Goal: Obtain resource: Obtain resource

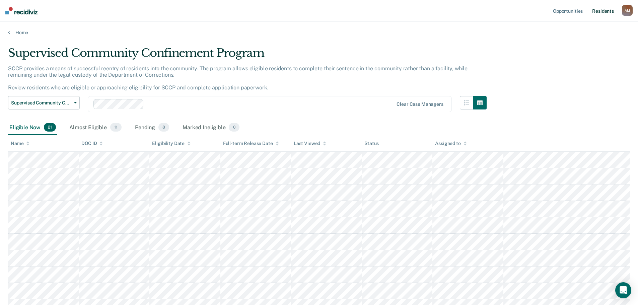
click at [594, 13] on link "Resident s" at bounding box center [603, 10] width 24 height 21
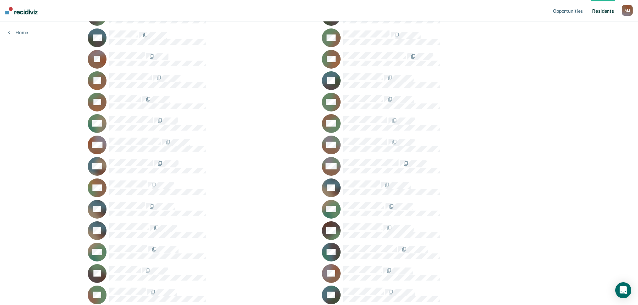
scroll to position [206, 0]
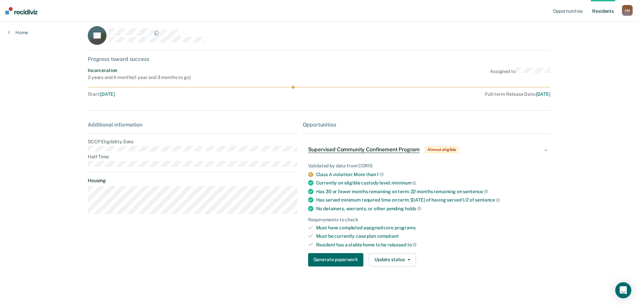
scroll to position [8, 0]
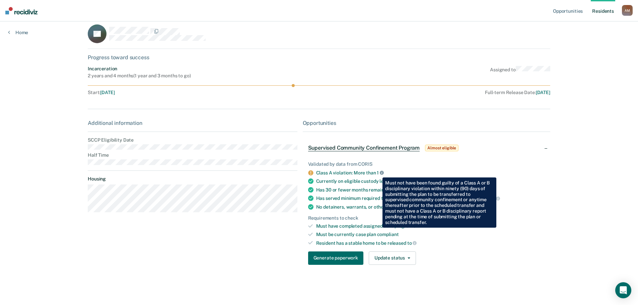
click at [380, 172] on icon at bounding box center [382, 173] width 4 height 4
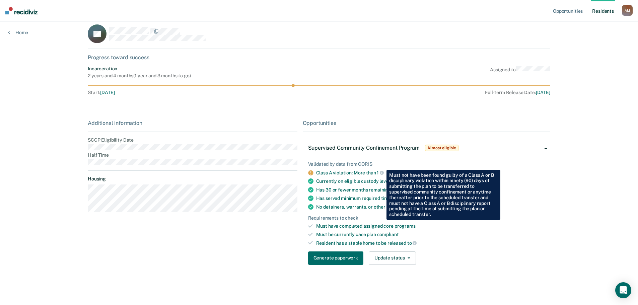
click at [140, 257] on div "Additional information SCCP Eligibility Date Half Time Housing" at bounding box center [192, 195] width 209 height 150
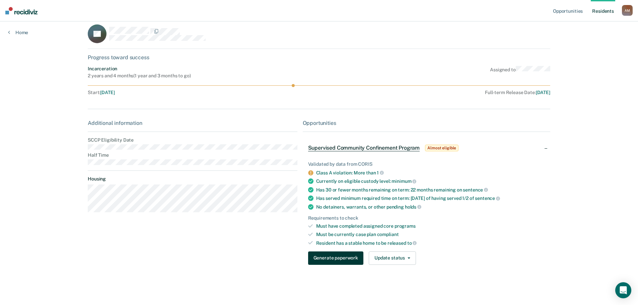
click at [328, 263] on button "Generate paperwork" at bounding box center [335, 257] width 55 height 13
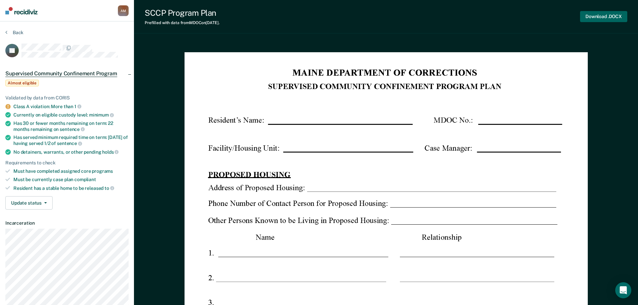
click at [591, 18] on button "Download .DOCX" at bounding box center [603, 16] width 47 height 11
